Goal: Complete application form

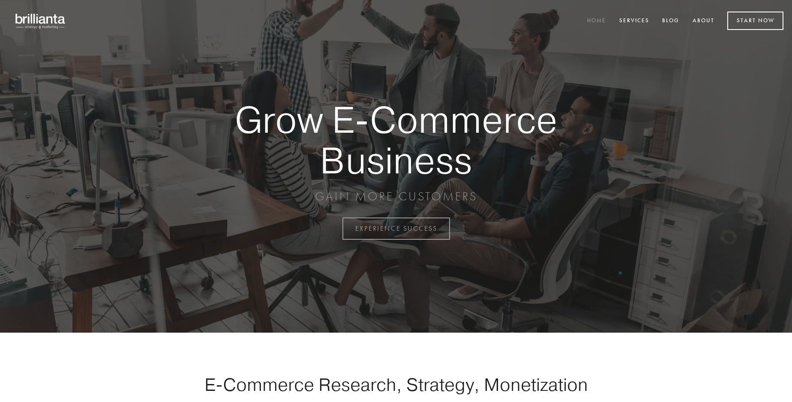
scroll to position [2246, 0]
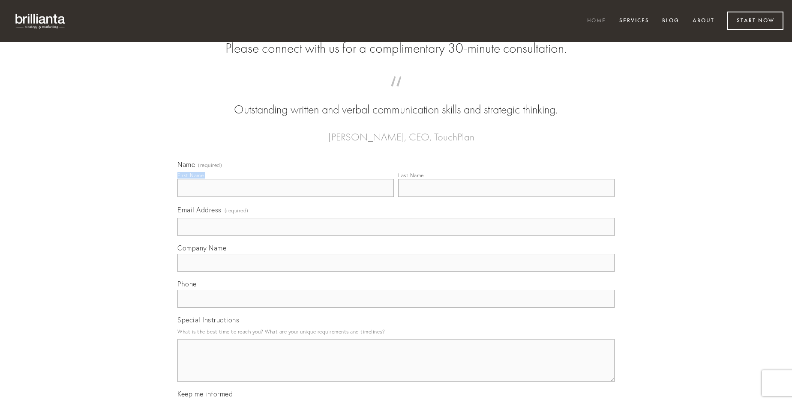
type input "[PERSON_NAME]"
click at [506, 197] on input "Last Name" at bounding box center [506, 188] width 216 height 18
type input "[PERSON_NAME]"
click at [396, 236] on input "Email Address (required)" at bounding box center [395, 227] width 437 height 18
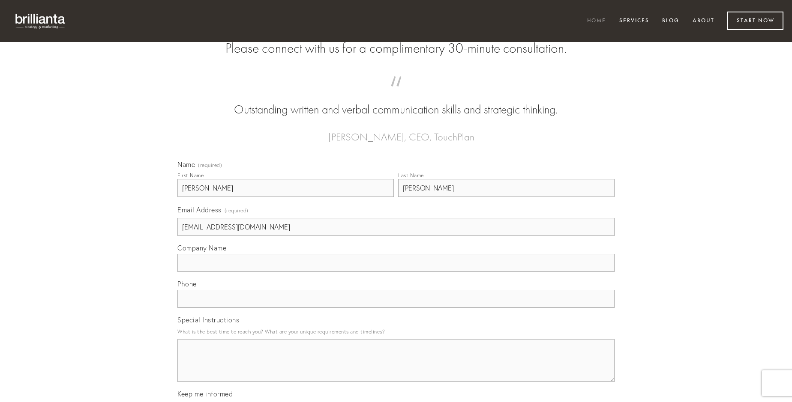
type input "[EMAIL_ADDRESS][DOMAIN_NAME]"
click at [396, 272] on input "Company Name" at bounding box center [395, 263] width 437 height 18
type input "tenetur"
click at [396, 308] on input "text" at bounding box center [395, 299] width 437 height 18
click at [396, 368] on textarea "Special Instructions" at bounding box center [395, 360] width 437 height 43
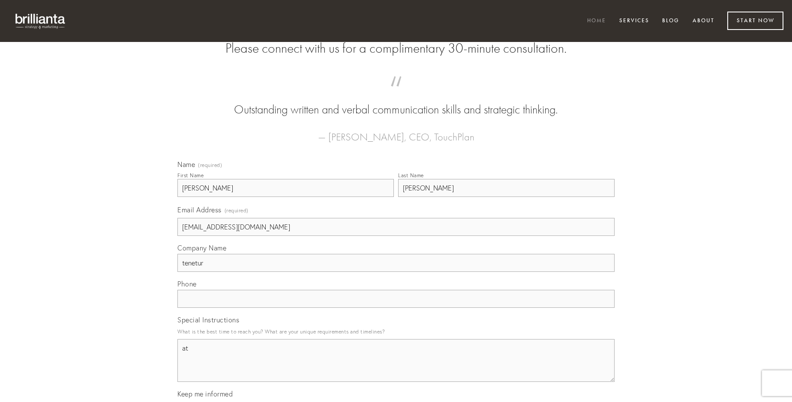
type textarea "at"
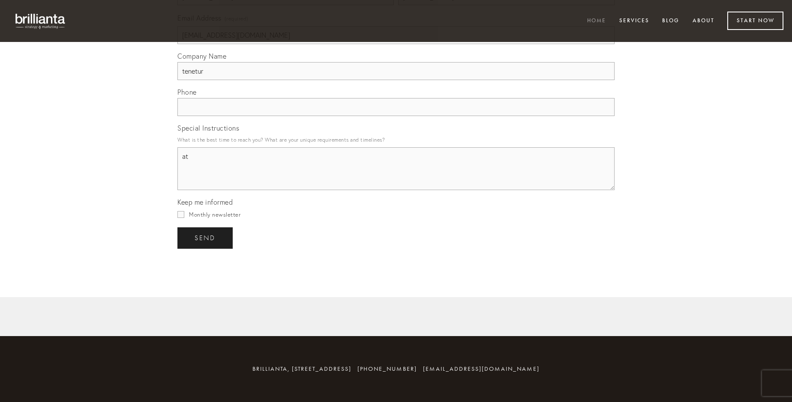
click at [206, 238] on span "send" at bounding box center [205, 238] width 21 height 8
